Goal: Transaction & Acquisition: Purchase product/service

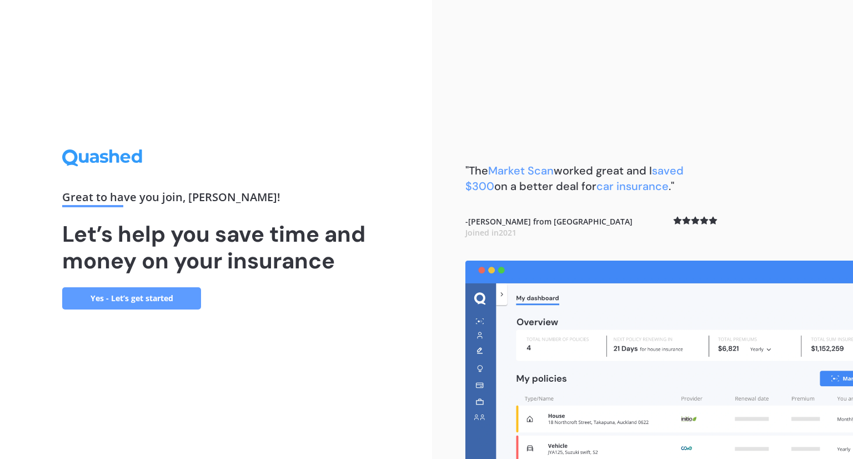
click at [164, 293] on link "Yes - Let’s get started" at bounding box center [131, 298] width 139 height 22
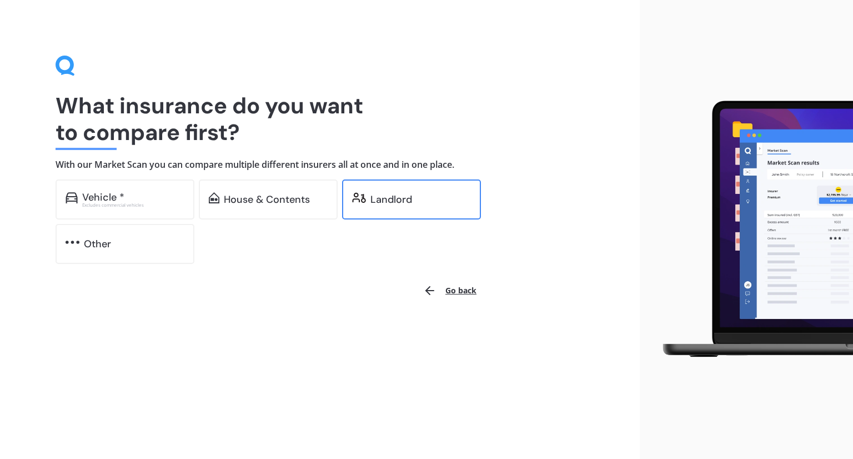
click at [383, 199] on div "Landlord" at bounding box center [392, 199] width 42 height 11
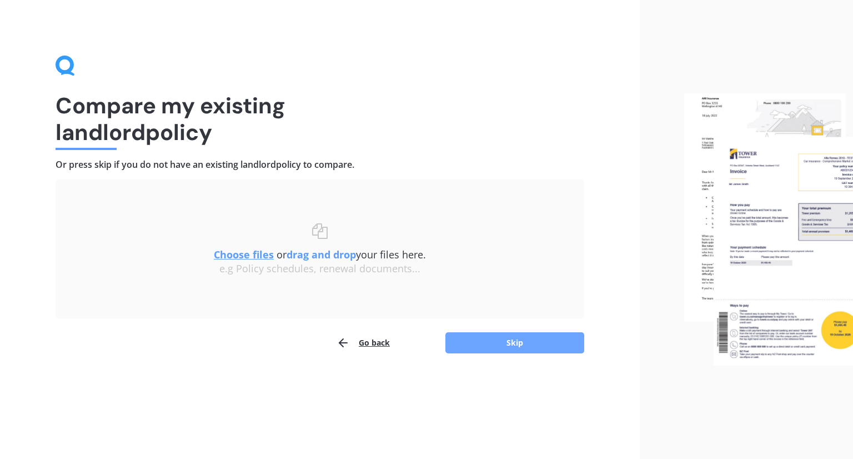
click at [492, 342] on button "Skip" at bounding box center [515, 342] width 139 height 21
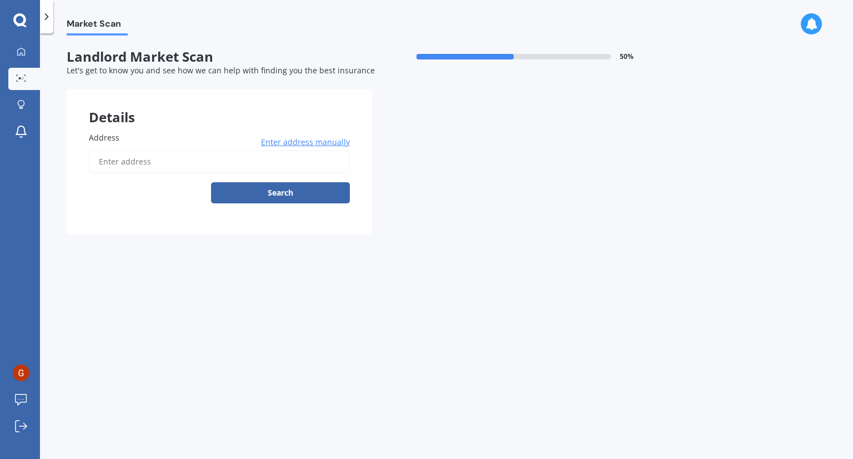
click at [172, 164] on input "Address" at bounding box center [219, 161] width 261 height 23
type input "[STREET_ADDRESS][PERSON_NAME]"
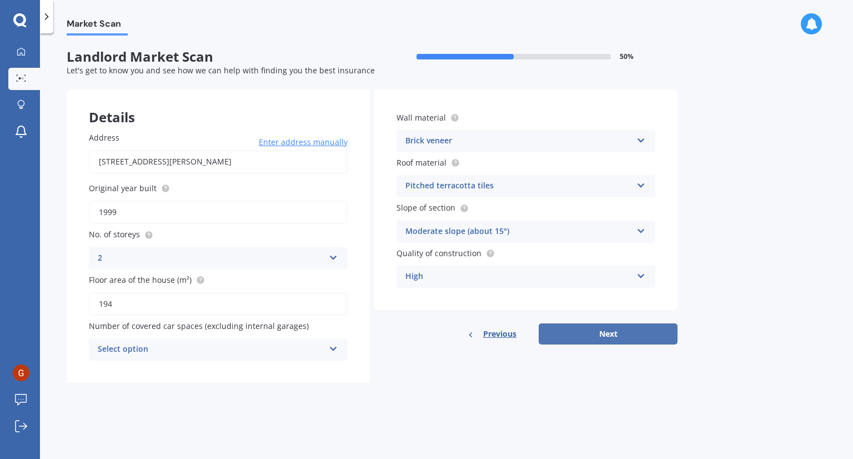
click at [629, 336] on button "Next" at bounding box center [608, 333] width 139 height 21
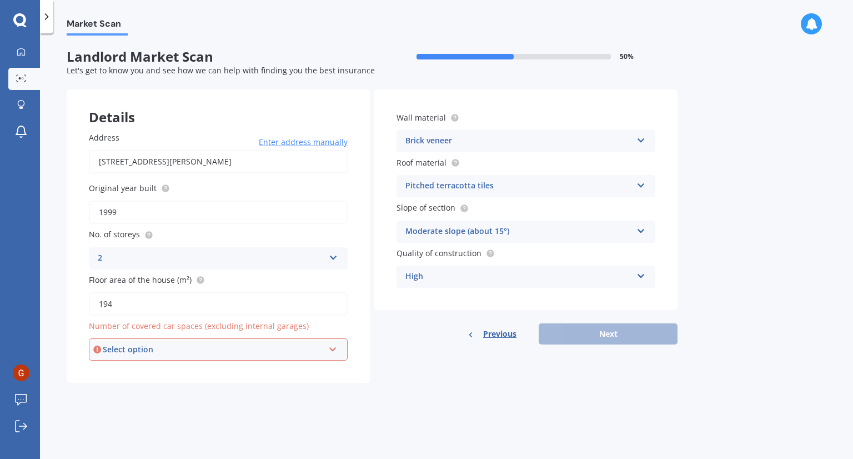
click at [629, 336] on div "Previous Next" at bounding box center [525, 333] width 303 height 21
click at [240, 347] on div "Select option" at bounding box center [213, 349] width 221 height 12
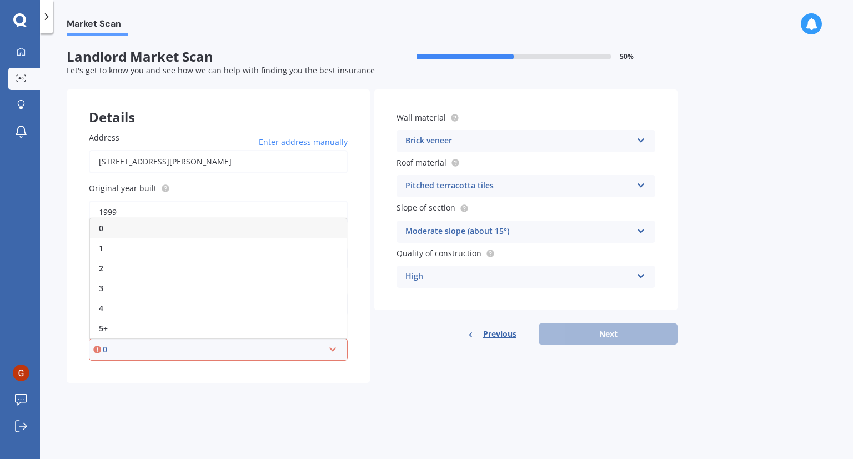
click at [368, 426] on div "Market Scan Landlord Market Scan 50 % Let's get to know you and see how we can …" at bounding box center [446, 249] width 813 height 426
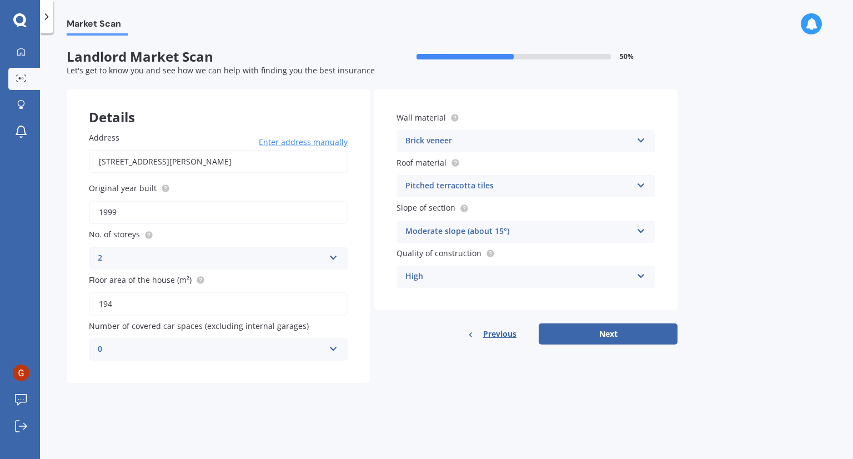
click at [250, 350] on div "0" at bounding box center [211, 349] width 227 height 13
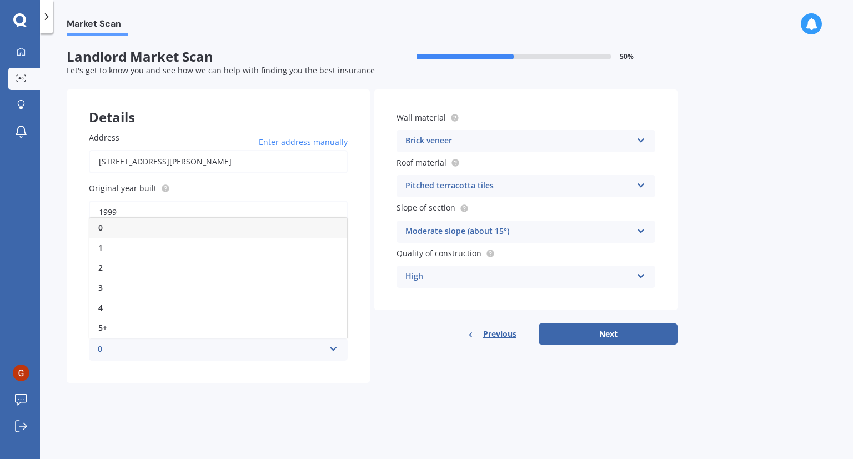
click at [250, 350] on div "0" at bounding box center [211, 349] width 227 height 13
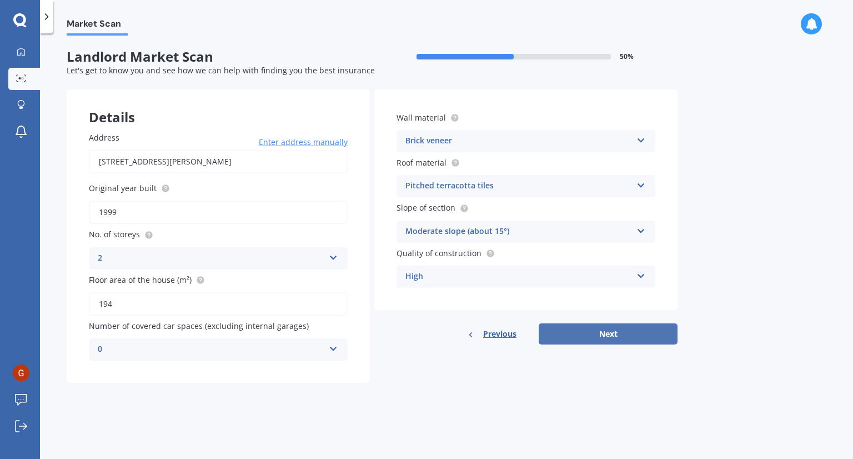
click at [593, 336] on button "Next" at bounding box center [608, 333] width 139 height 21
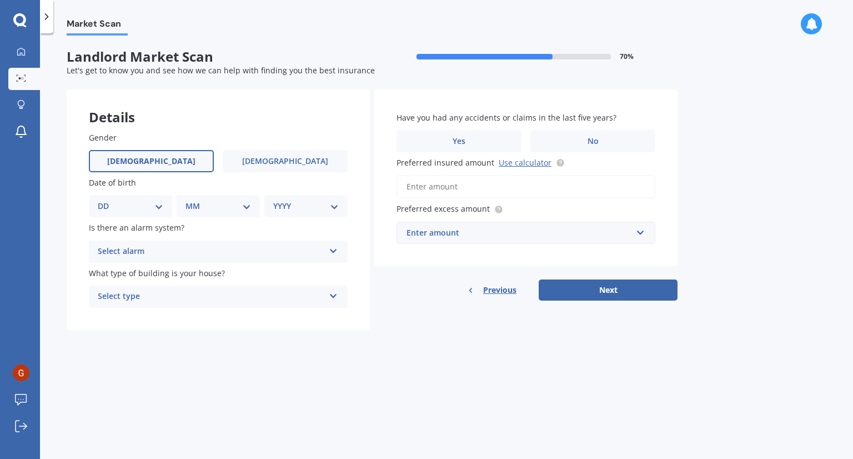
click at [166, 164] on label "[DEMOGRAPHIC_DATA]" at bounding box center [151, 161] width 125 height 22
click at [0, 0] on input "[DEMOGRAPHIC_DATA]" at bounding box center [0, 0] width 0 height 0
click at [152, 203] on select "DD 01 02 03 04 05 06 07 08 09 10 11 12 13 14 15 16 17 18 19 20 21 22 23 24 25 2…" at bounding box center [131, 206] width 66 height 12
select select "10"
click at [107, 200] on select "DD 01 02 03 04 05 06 07 08 09 10 11 12 13 14 15 16 17 18 19 20 21 22 23 24 25 2…" at bounding box center [131, 206] width 66 height 12
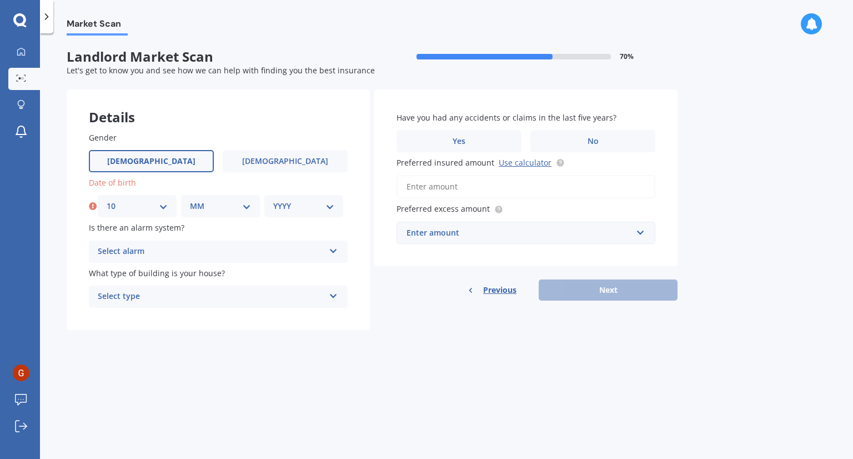
click at [224, 207] on select "MM 01 02 03 04 05 06 07 08 09 10 11 12" at bounding box center [220, 206] width 61 height 12
select select "10"
click at [190, 200] on select "MM 01 02 03 04 05 06 07 08 09 10 11 12" at bounding box center [220, 206] width 61 height 12
click at [314, 212] on select "YYYY 2009 2008 2007 2006 2005 2004 2003 2002 2001 2000 1999 1998 1997 1996 1995…" at bounding box center [303, 206] width 61 height 12
select select "1986"
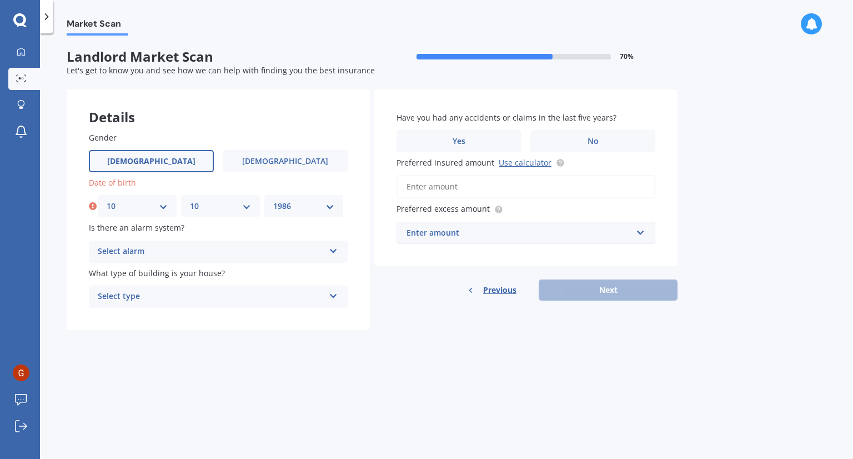
click at [273, 200] on select "YYYY 2009 2008 2007 2006 2005 2004 2003 2002 2001 2000 1999 1998 1997 1996 1995…" at bounding box center [303, 206] width 61 height 12
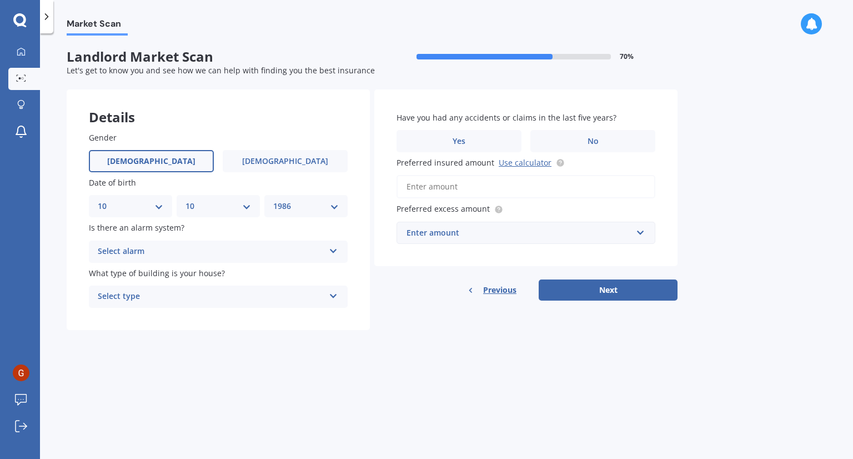
click at [227, 247] on div "Select alarm" at bounding box center [211, 251] width 227 height 13
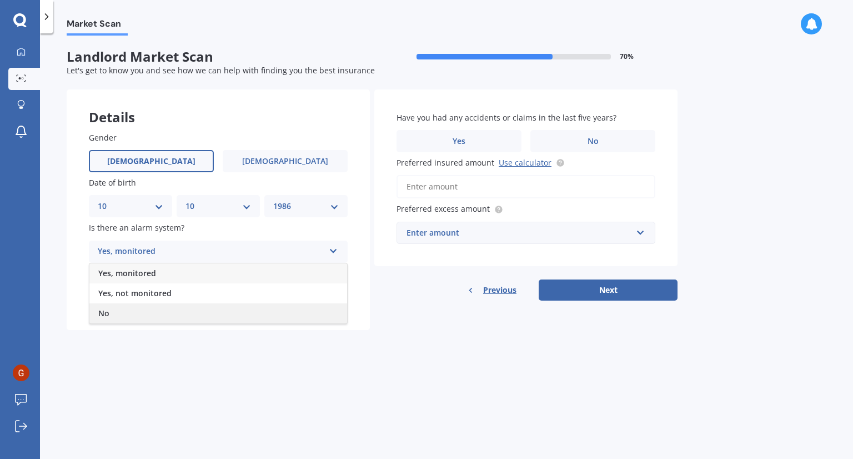
click at [176, 313] on div "No" at bounding box center [218, 313] width 258 height 20
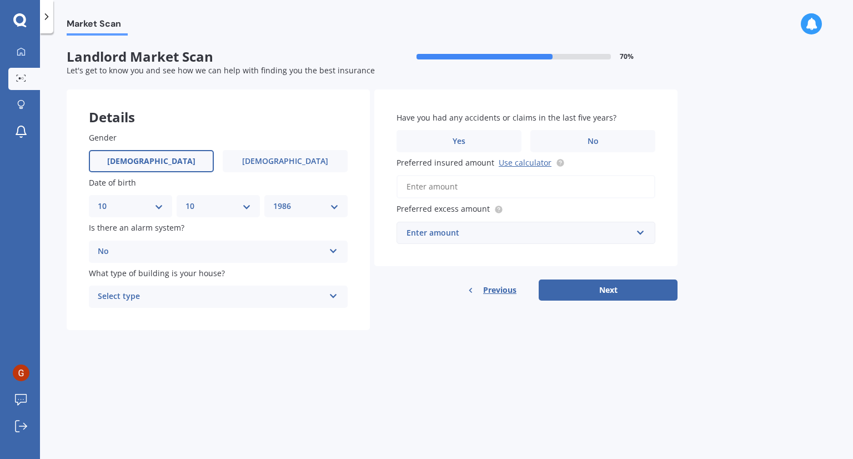
click at [183, 299] on div "Select type" at bounding box center [211, 296] width 227 height 13
click at [219, 322] on div "Freestanding" at bounding box center [218, 318] width 258 height 20
click at [480, 142] on label "Yes" at bounding box center [459, 141] width 125 height 22
click at [0, 0] on input "Yes" at bounding box center [0, 0] width 0 height 0
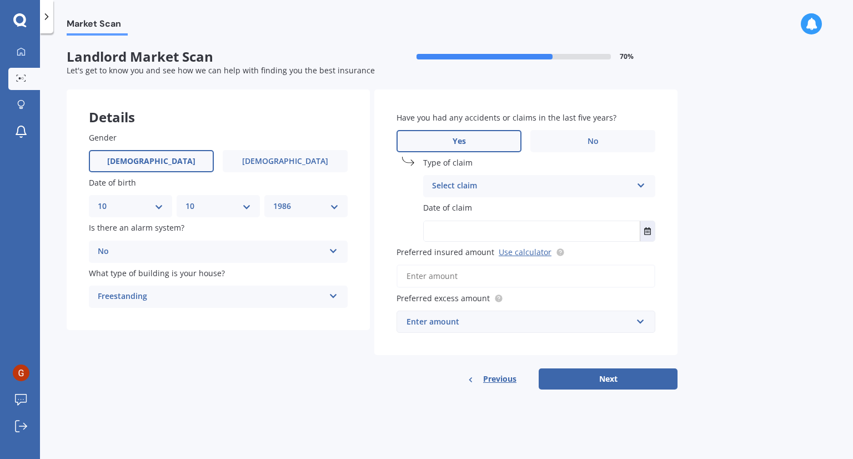
click at [485, 188] on div "Select claim" at bounding box center [532, 185] width 200 height 13
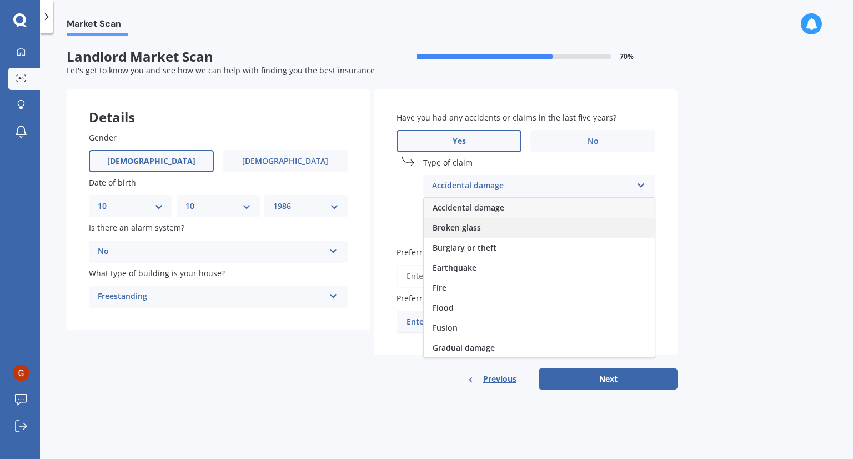
click at [501, 225] on div "Broken glass" at bounding box center [539, 228] width 231 height 20
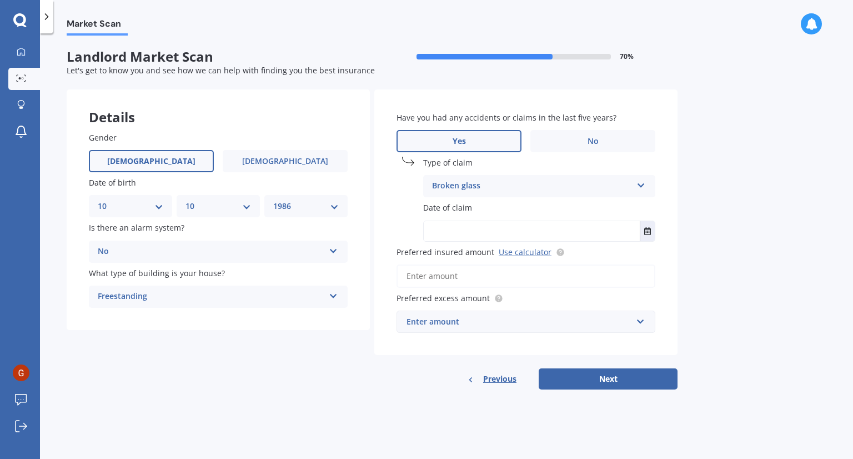
click at [486, 227] on input "text" at bounding box center [532, 231] width 216 height 20
click at [647, 231] on icon "Select date" at bounding box center [647, 231] width 7 height 8
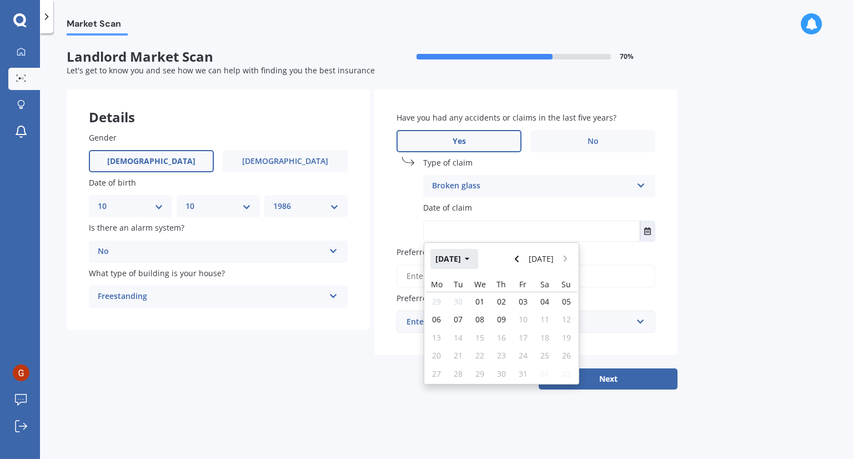
click at [469, 259] on icon "button" at bounding box center [467, 259] width 4 height 3
click at [462, 262] on button "2025" at bounding box center [451, 259] width 40 height 20
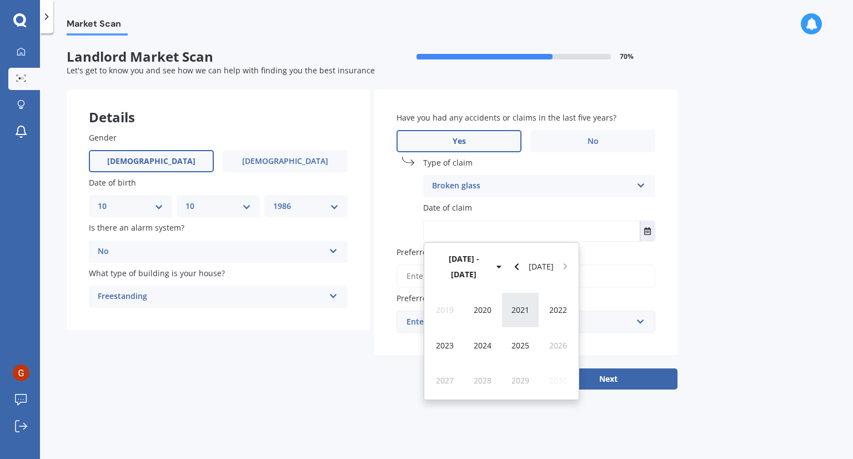
click at [522, 304] on span "2021" at bounding box center [521, 309] width 18 height 11
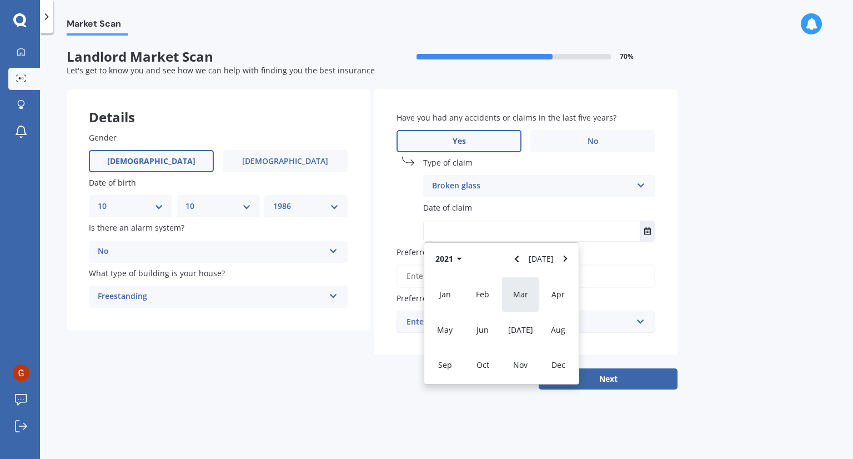
click at [529, 301] on div "Mar" at bounding box center [521, 294] width 38 height 35
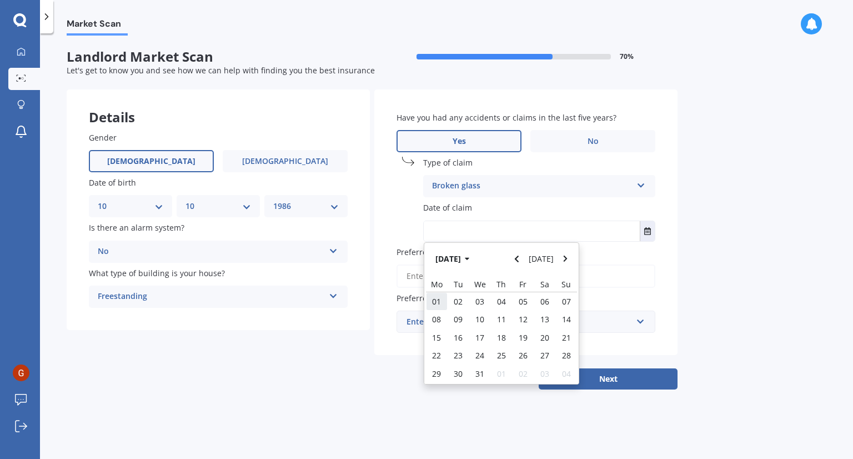
click at [442, 302] on div "01" at bounding box center [437, 301] width 22 height 18
type input "[DATE]"
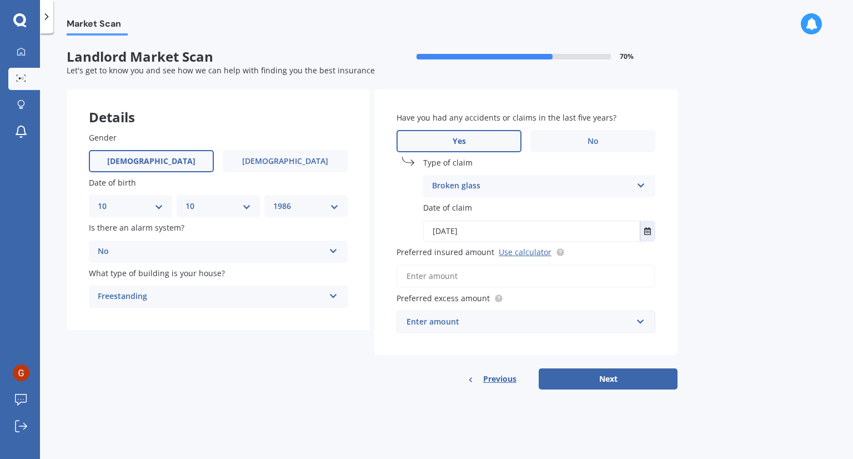
click at [461, 279] on input "Preferred insured amount Use calculator" at bounding box center [526, 275] width 259 height 23
click at [480, 275] on input "Preferred insured amount Use calculator" at bounding box center [526, 275] width 259 height 23
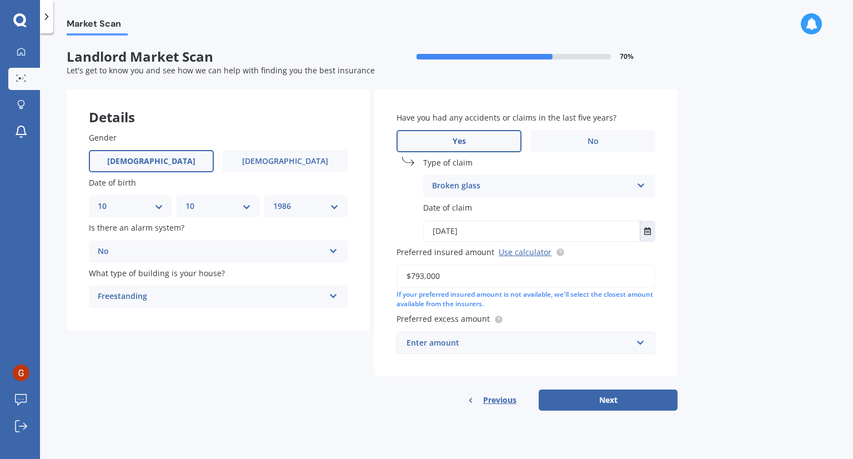
type input "$793,000"
click at [611, 341] on div "Enter amount" at bounding box center [520, 343] width 226 height 12
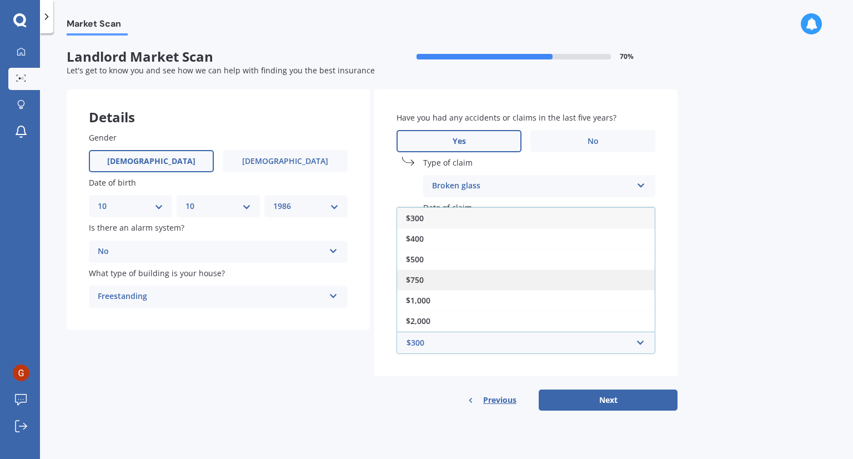
click at [518, 283] on div "$750" at bounding box center [526, 279] width 258 height 21
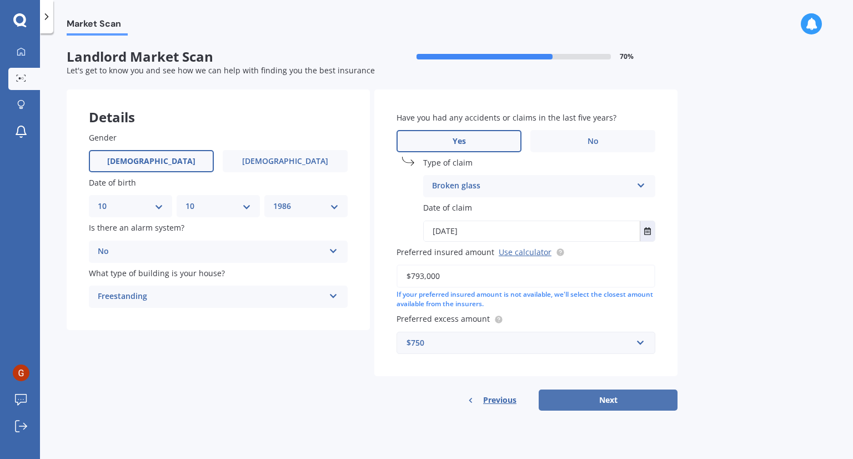
click at [617, 403] on button "Next" at bounding box center [608, 399] width 139 height 21
select select "10"
select select "1986"
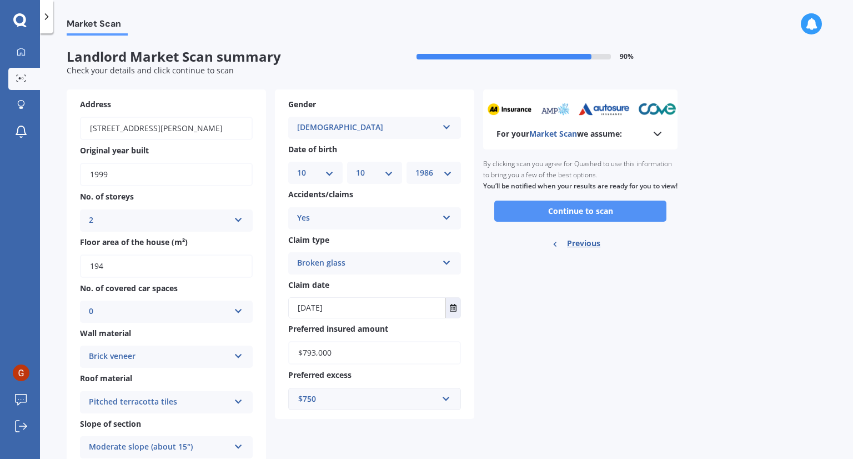
click at [558, 221] on button "Continue to scan" at bounding box center [580, 211] width 172 height 21
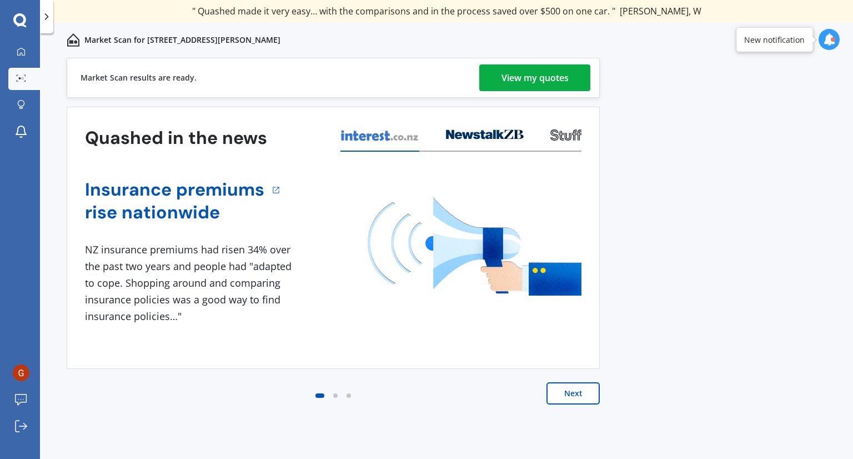
click at [496, 82] on link "View my quotes" at bounding box center [534, 77] width 111 height 27
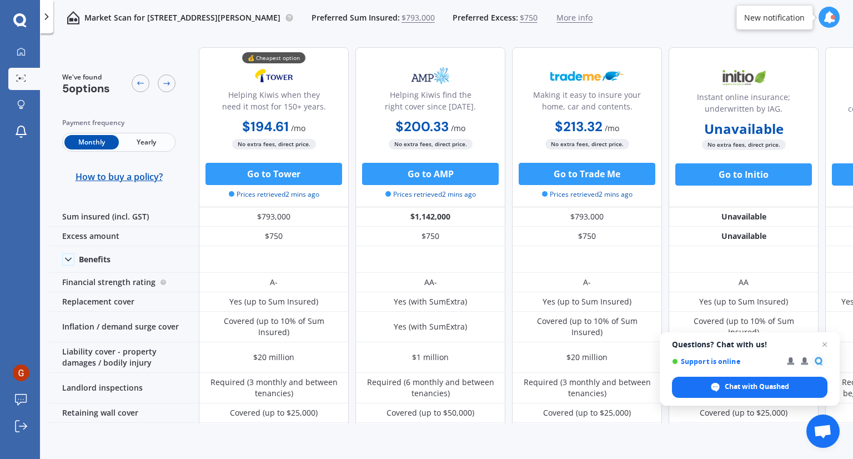
click at [159, 141] on span "Yearly" at bounding box center [146, 142] width 54 height 14
